Goal: Task Accomplishment & Management: Use online tool/utility

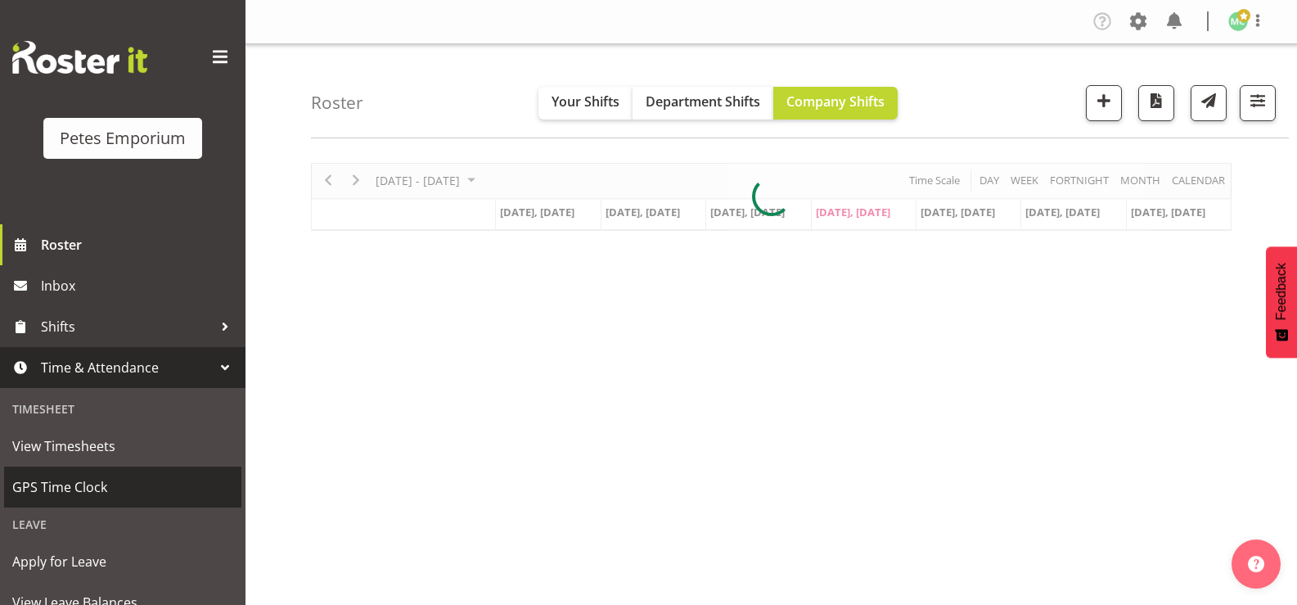
click at [81, 488] on span "GPS Time Clock" at bounding box center [122, 486] width 221 height 25
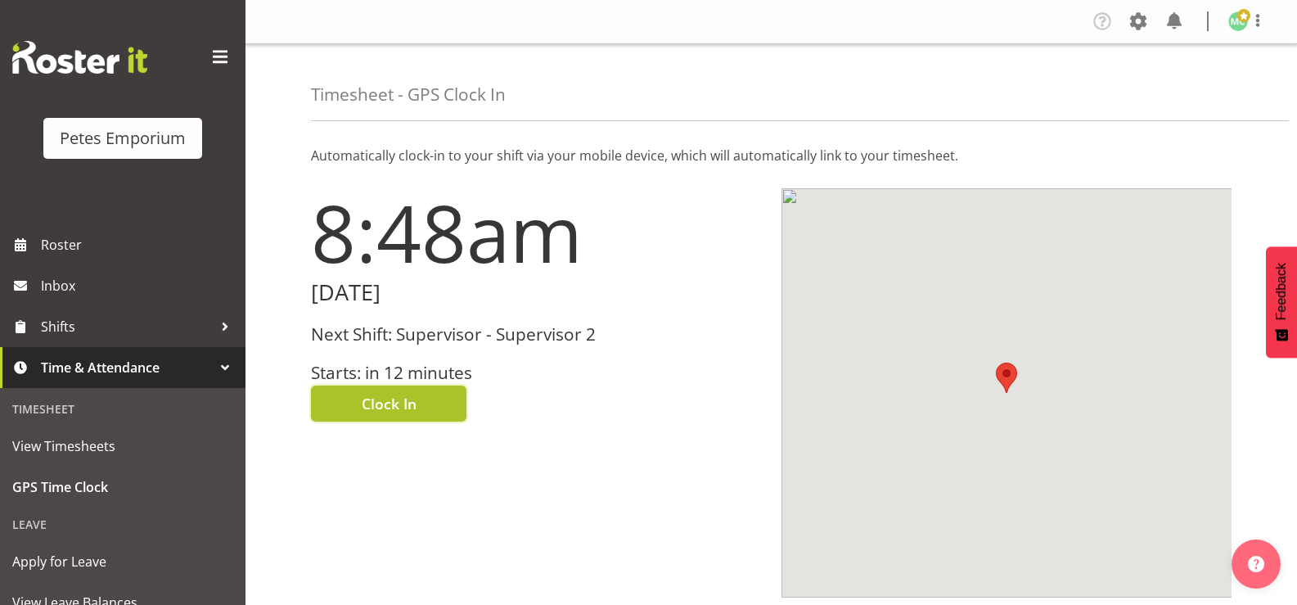
click at [440, 411] on button "Clock In" at bounding box center [388, 403] width 155 height 36
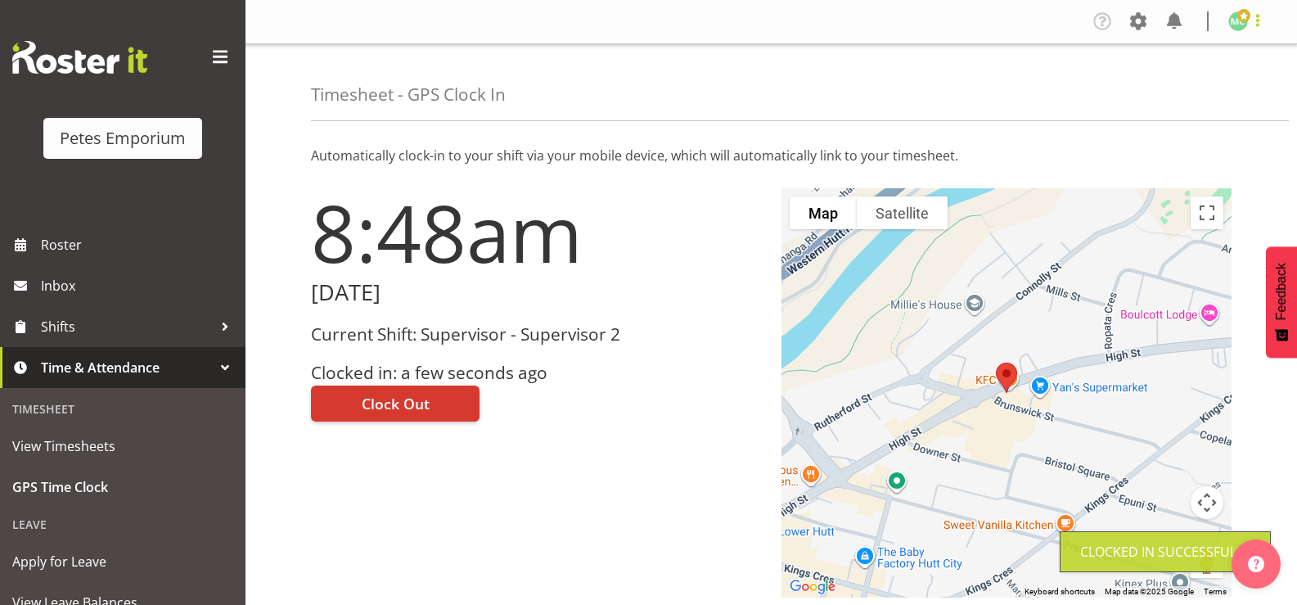
click at [1253, 18] on span at bounding box center [1258, 21] width 20 height 20
click at [1235, 79] on link "Log Out" at bounding box center [1188, 85] width 157 height 29
